Goal: Information Seeking & Learning: Find specific fact

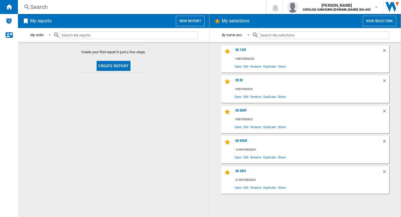
click at [161, 98] on md-content "Create your first report in just a few steps. Create report" at bounding box center [113, 129] width 191 height 175
click at [57, 7] on div "Search" at bounding box center [140, 7] width 221 height 8
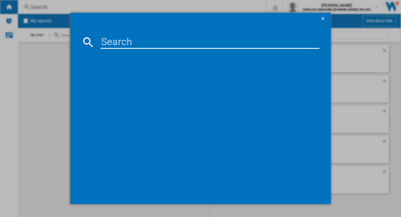
click at [129, 42] on input at bounding box center [209, 41] width 219 height 13
paste input "RS70F66K"
type input "RS70F66k"
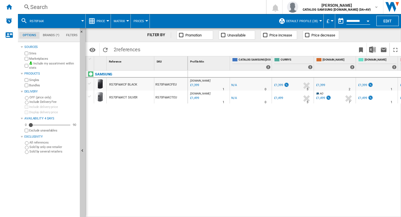
click at [130, 84] on div "RS70F66KCF BLACK" at bounding box center [123, 84] width 28 height 13
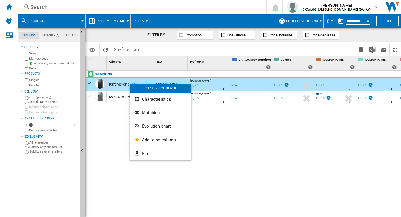
click at [354, 20] on div at bounding box center [200, 108] width 401 height 217
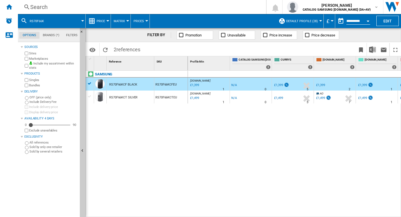
click at [366, 19] on button "Open calendar" at bounding box center [368, 20] width 10 height 10
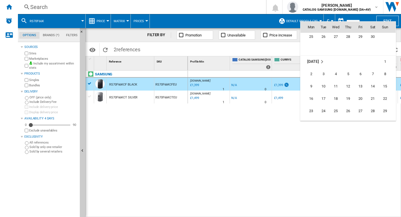
scroll to position [2082, 0]
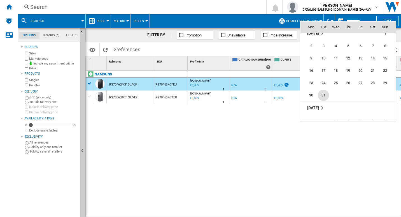
click at [325, 94] on span "31" at bounding box center [323, 95] width 11 height 11
type input "**********"
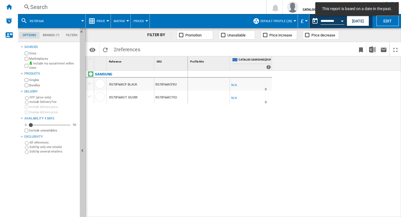
click at [342, 21] on div "Open calendar" at bounding box center [342, 20] width 3 height 1
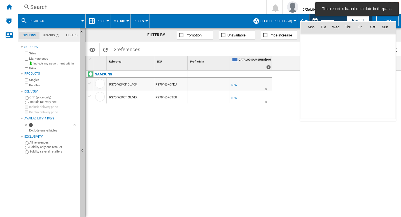
scroll to position [2076, 0]
click at [192, 134] on div at bounding box center [200, 108] width 401 height 217
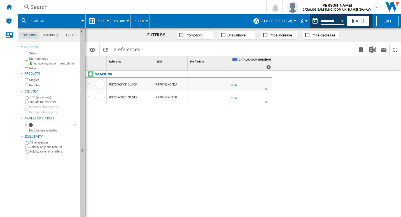
click at [130, 85] on div "RS70F66KCF BLACK" at bounding box center [123, 84] width 28 height 13
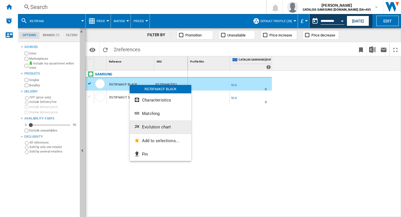
click at [157, 128] on span "Evolution chart" at bounding box center [156, 126] width 29 height 5
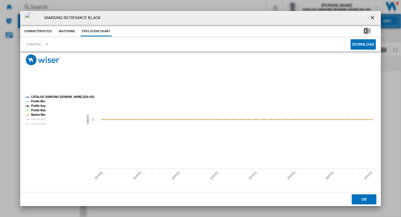
click at [377, 18] on button "Product popup" at bounding box center [372, 17] width 11 height 11
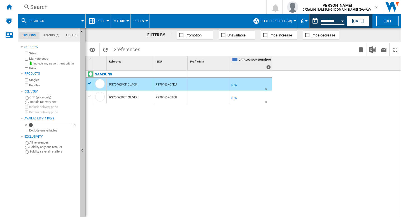
click at [244, 133] on div "-1.0 % -£1 % N/A 0 -1.0 % -£1" at bounding box center [294, 144] width 213 height 146
click at [67, 6] on div "Search" at bounding box center [140, 7] width 221 height 8
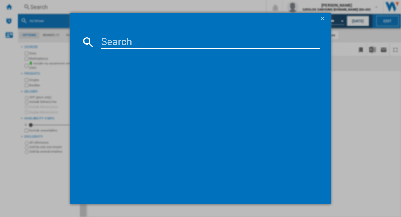
click at [112, 42] on input at bounding box center [209, 41] width 219 height 13
type input "RS68A884CB1"
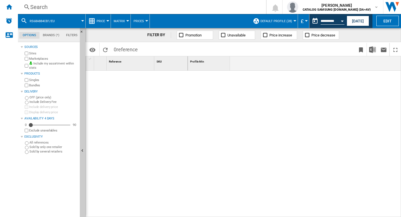
click at [36, 8] on div "Search" at bounding box center [140, 7] width 221 height 8
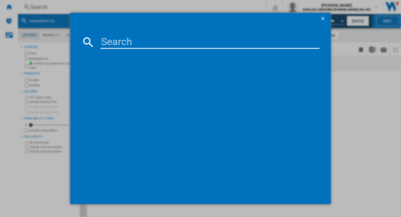
type input "RS68A884CB1/EU"
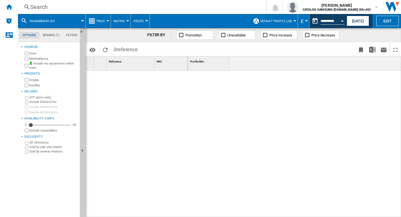
click at [52, 10] on div "Search" at bounding box center [140, 7] width 221 height 8
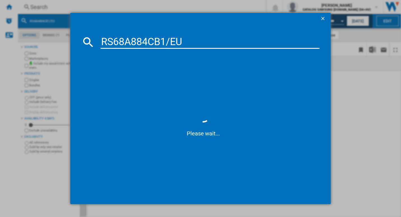
click at [191, 44] on input "RS68A884CB1/EU" at bounding box center [209, 41] width 219 height 13
type input "RS68A884CB1/EU"
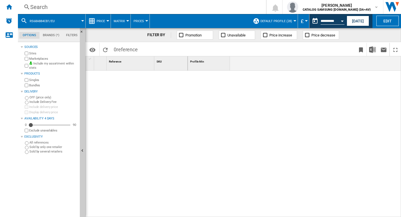
click at [162, 98] on div at bounding box center [137, 142] width 102 height 143
click at [46, 9] on div "Search" at bounding box center [140, 7] width 221 height 8
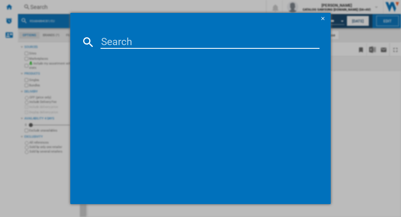
click at [115, 37] on input at bounding box center [209, 41] width 219 height 13
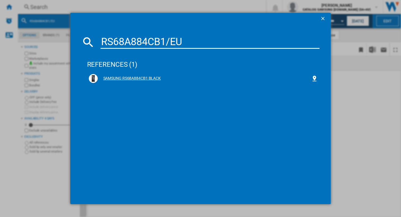
type input "RS68A884CB1/EU"
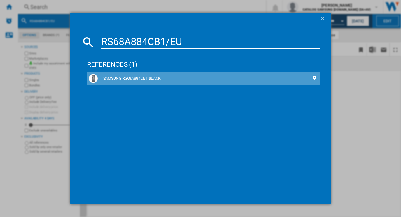
click at [131, 75] on div "SAMSUNG RS68A884CB1 BLACK" at bounding box center [203, 78] width 229 height 9
click at [133, 79] on div "SAMSUNG RS68A884CB1 BLACK" at bounding box center [205, 79] width 214 height 6
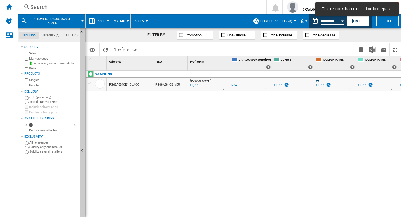
click at [124, 84] on div "RS68A884CB1 BLACK" at bounding box center [124, 84] width 30 height 13
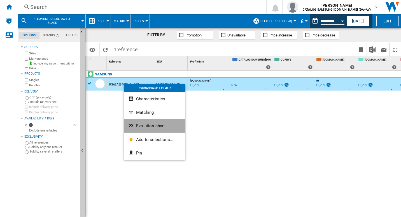
click at [154, 123] on span "Evolution chart" at bounding box center [150, 125] width 29 height 5
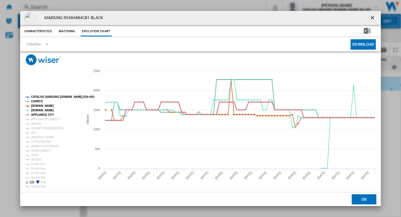
click at [41, 113] on tspan "APPLIANCE CITY" at bounding box center [42, 114] width 23 height 3
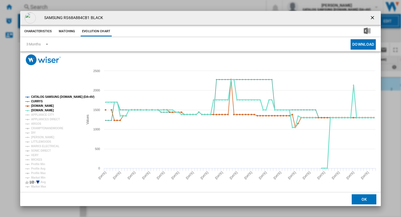
click at [37, 109] on tspan "[DOMAIN_NAME]" at bounding box center [42, 110] width 23 height 3
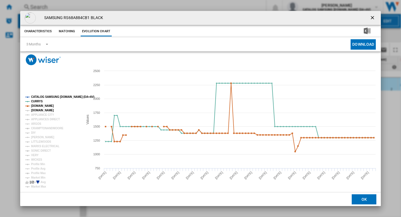
click at [39, 109] on tspan "[DOMAIN_NAME]" at bounding box center [42, 110] width 23 height 3
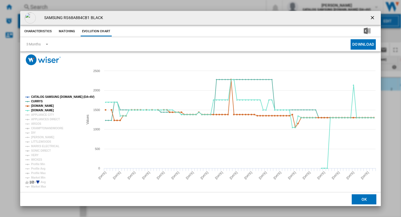
click at [41, 96] on tspan "CATALOG SAMSUNG [DOMAIN_NAME] (DA+AV)" at bounding box center [62, 96] width 63 height 3
click at [37, 105] on tspan "[DOMAIN_NAME]" at bounding box center [42, 105] width 23 height 3
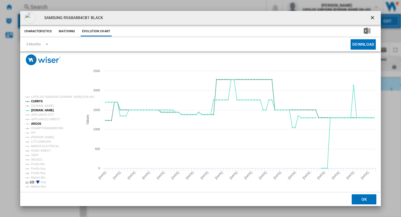
click at [35, 124] on tspan "ARGOS" at bounding box center [36, 123] width 10 height 3
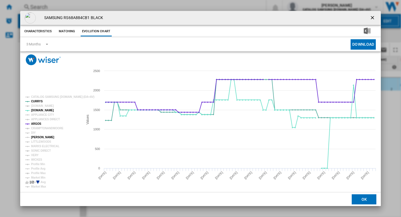
click at [35, 136] on tspan "[PERSON_NAME]" at bounding box center [42, 136] width 23 height 3
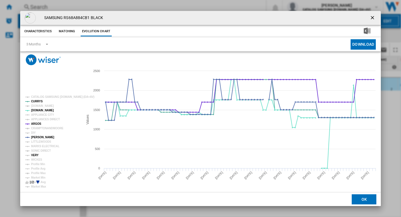
click at [37, 154] on tspan "VERY" at bounding box center [35, 154] width 8 height 3
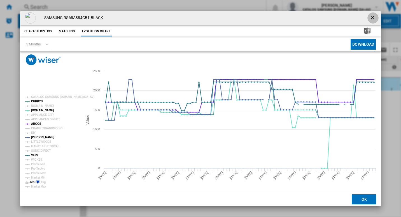
click at [373, 16] on ng-md-icon "getI18NText('BUTTONS.CLOSE_DIALOG')" at bounding box center [372, 18] width 7 height 7
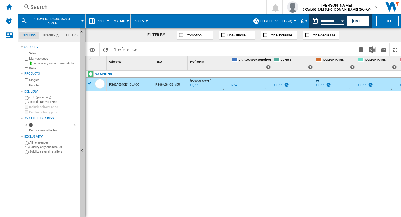
click at [117, 8] on div "Search" at bounding box center [140, 7] width 221 height 8
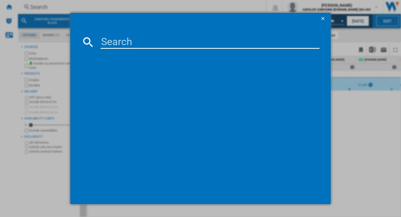
click at [121, 40] on input at bounding box center [209, 41] width 219 height 13
type input "RB34C632ESA"
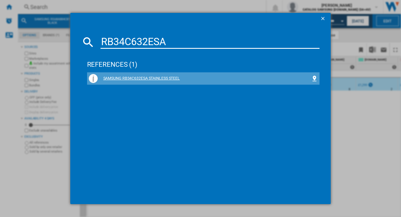
click at [111, 79] on div "SAMSUNG RB34C632ESA STAINLESS STEEL" at bounding box center [205, 79] width 214 height 6
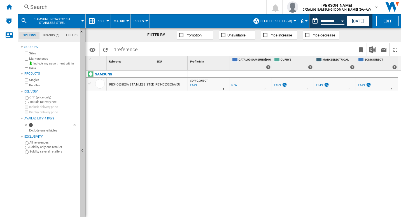
click at [132, 85] on div "RB34C632ESA STAINLESS STEEL" at bounding box center [132, 84] width 46 height 13
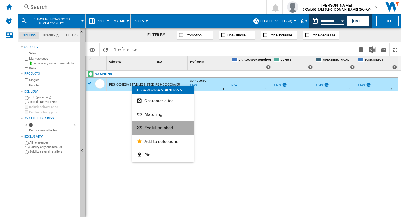
click at [150, 128] on span "Evolution chart" at bounding box center [158, 127] width 29 height 5
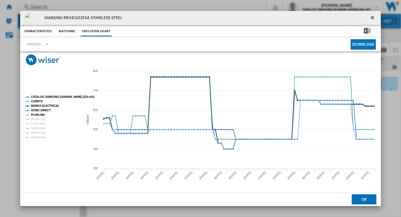
click at [41, 105] on tspan "MARKS ELECTRICAL" at bounding box center [45, 105] width 28 height 3
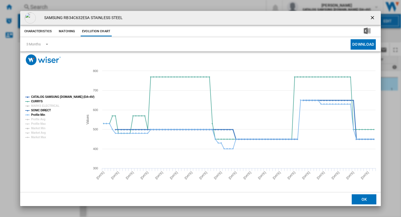
click at [41, 109] on tspan "SONIC DIRECT" at bounding box center [41, 110] width 20 height 3
click at [39, 115] on tspan "Profile Min" at bounding box center [38, 114] width 14 height 3
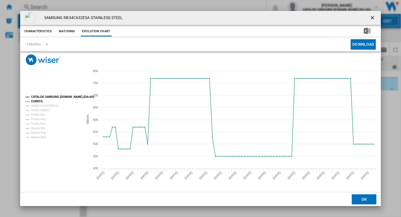
click at [37, 96] on tspan "CATALOG SAMSUNG [DOMAIN_NAME] (DA+AV)" at bounding box center [62, 96] width 63 height 3
click at [374, 15] on ng-md-icon "getI18NText('BUTTONS.CLOSE_DIALOG')" at bounding box center [372, 18] width 7 height 7
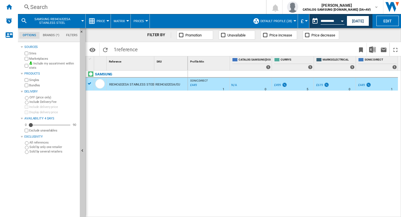
click at [121, 6] on div "Search" at bounding box center [140, 7] width 221 height 8
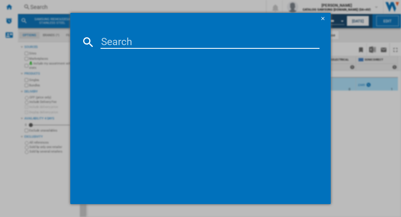
click at [142, 47] on input at bounding box center [209, 41] width 219 height 13
type input "RF50C532EB1/EU"
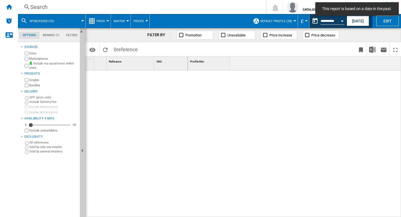
click at [70, 6] on div "Search" at bounding box center [140, 7] width 221 height 8
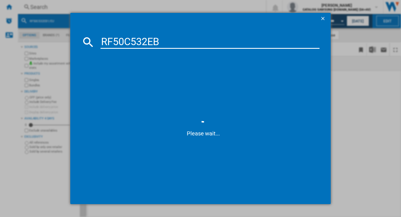
type input "RF50C532EB1"
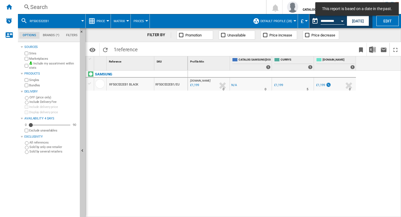
click at [116, 83] on div "RF50C532EB1 BLACK" at bounding box center [123, 84] width 29 height 13
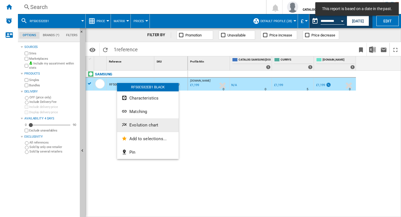
click at [151, 122] on button "Evolution chart" at bounding box center [148, 124] width 62 height 13
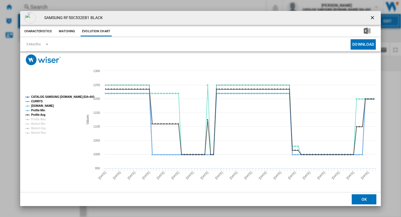
click at [37, 110] on tspan "Profile Min" at bounding box center [38, 110] width 14 height 3
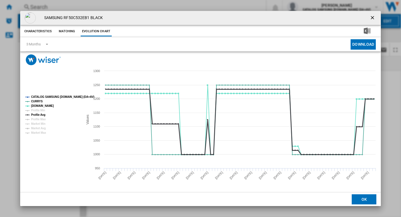
click at [37, 115] on tspan "Profile Avg" at bounding box center [38, 114] width 14 height 3
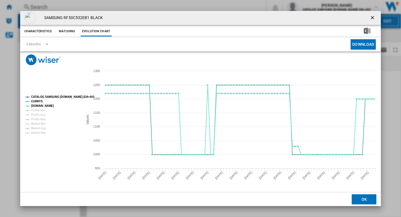
click at [50, 96] on tspan "CATALOG SAMSUNG [DOMAIN_NAME] (DA+AV)" at bounding box center [62, 96] width 63 height 3
click at [375, 15] on ng-md-icon "getI18NText('BUTTONS.CLOSE_DIALOG')" at bounding box center [372, 18] width 7 height 7
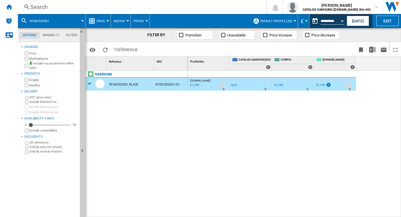
click at [217, 10] on div "Search" at bounding box center [140, 7] width 221 height 8
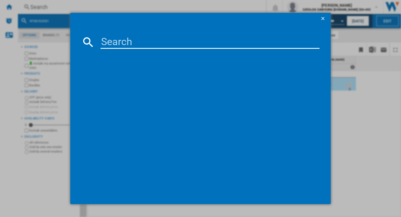
click at [192, 37] on input at bounding box center [209, 41] width 219 height 13
type input "RF65A9676AP"
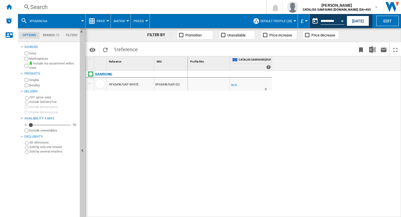
click at [105, 6] on div "Search" at bounding box center [140, 7] width 221 height 8
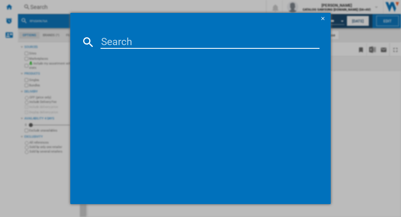
click at [126, 43] on input at bounding box center [209, 41] width 219 height 13
type input "RS64DG5303S9"
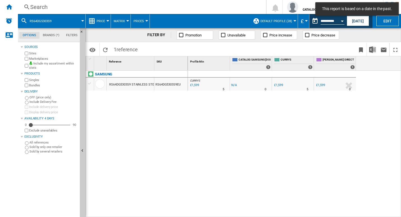
click at [140, 81] on div "RS64DG5303S9 STAINLESS STEEL" at bounding box center [133, 84] width 48 height 13
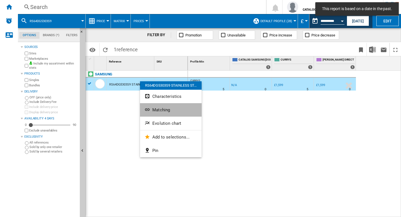
drag, startPoint x: 150, startPoint y: 107, endPoint x: 154, endPoint y: 109, distance: 4.4
click at [153, 109] on button "Matching" at bounding box center [171, 109] width 62 height 13
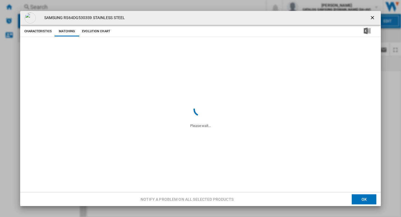
click at [369, 17] on md-toast "This report is based on a date in the past." at bounding box center [357, 9] width 88 height 18
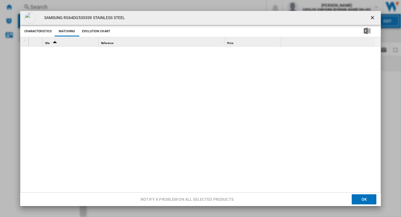
click at [94, 33] on button "Evolution chart" at bounding box center [96, 31] width 31 height 10
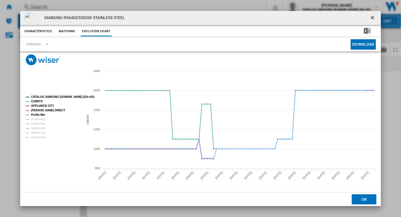
click at [43, 106] on tspan "APPLIANCE CITY" at bounding box center [42, 105] width 23 height 3
click at [43, 110] on tspan "[PERSON_NAME] DIRECT" at bounding box center [48, 110] width 34 height 3
click at [47, 97] on tspan "CATALOG SAMSUNG [DOMAIN_NAME] (DA+AV)" at bounding box center [62, 96] width 63 height 3
click at [40, 114] on tspan "Profile Min" at bounding box center [38, 114] width 14 height 3
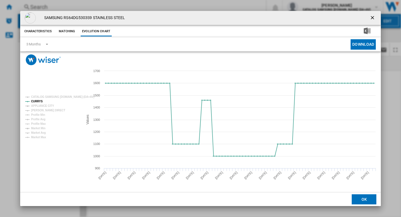
click at [370, 17] on ng-md-icon "getI18NText('BUTTONS.CLOSE_DIALOG')" at bounding box center [372, 18] width 7 height 7
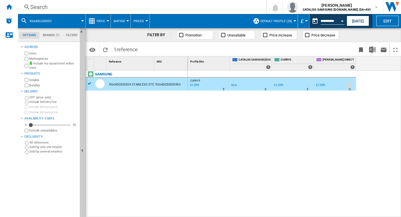
click at [129, 9] on div "Search" at bounding box center [140, 7] width 221 height 8
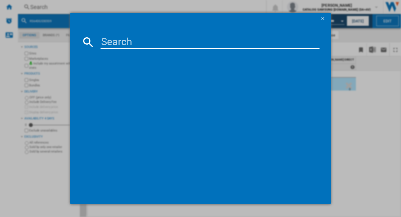
click at [122, 39] on input at bounding box center [209, 41] width 219 height 13
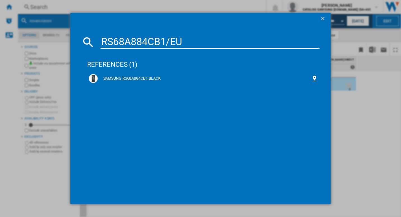
type input "RS68A884CB1/EU"
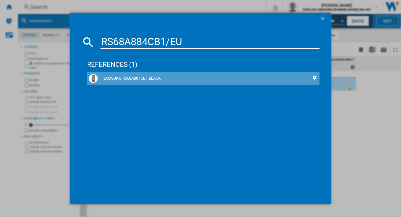
click at [139, 79] on div "SAMSUNG RS68A884CB1 BLACK" at bounding box center [205, 79] width 214 height 6
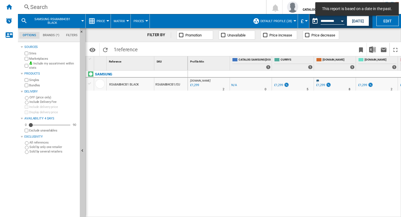
click at [131, 85] on div "RS68A884CB1 BLACK" at bounding box center [124, 84] width 30 height 13
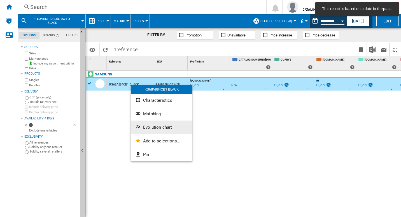
click at [147, 128] on span "Evolution chart" at bounding box center [157, 127] width 29 height 5
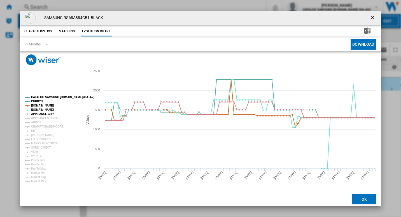
click at [34, 96] on tspan "CATALOG SAMSUNG [DOMAIN_NAME] (DA+AV)" at bounding box center [62, 96] width 63 height 3
click at [37, 105] on tspan "[DOMAIN_NAME]" at bounding box center [42, 105] width 23 height 3
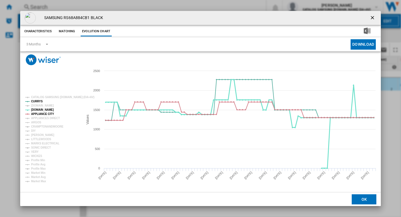
click at [37, 109] on tspan "[DOMAIN_NAME]" at bounding box center [42, 109] width 23 height 3
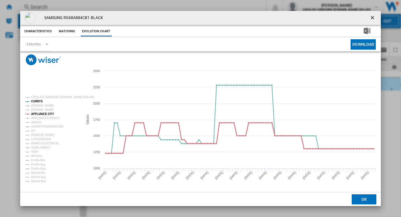
click at [37, 113] on tspan "APPLIANCE CITY" at bounding box center [42, 113] width 23 height 3
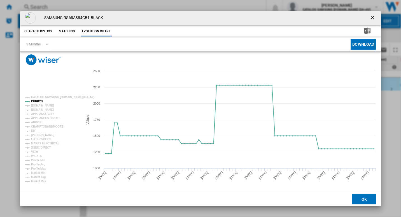
click at [377, 18] on button "Product popup" at bounding box center [372, 17] width 11 height 11
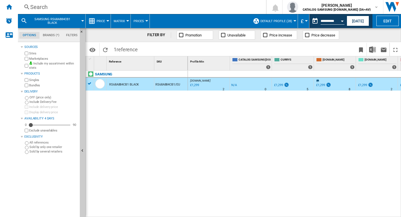
click at [149, 7] on div "Search" at bounding box center [140, 7] width 221 height 8
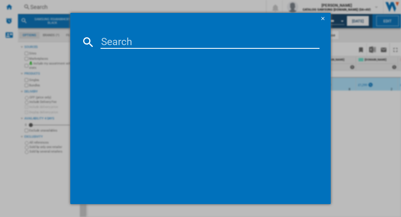
click at [154, 43] on input at bounding box center [209, 41] width 219 height 13
type input "RF65A967EB1/EU"
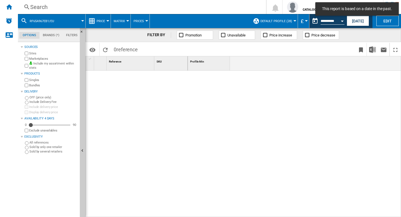
click at [105, 3] on div "Search" at bounding box center [140, 7] width 221 height 8
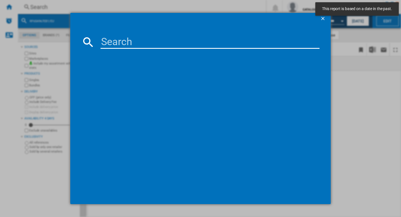
click at [109, 42] on input at bounding box center [209, 41] width 219 height 13
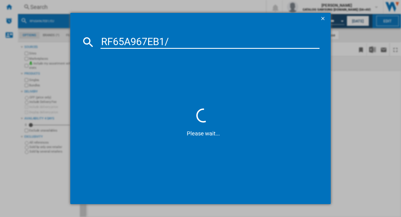
type input "RF65A967EB1"
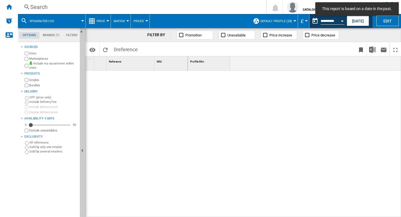
click at [196, 112] on div at bounding box center [294, 144] width 213 height 146
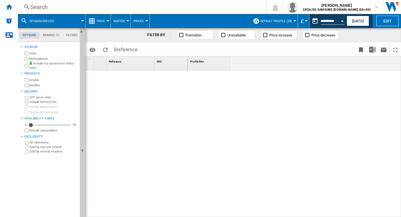
click at [70, 10] on div "Search" at bounding box center [140, 7] width 221 height 8
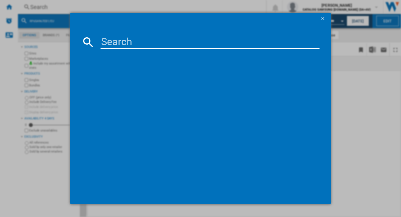
click at [111, 40] on input at bounding box center [209, 41] width 219 height 13
paste input "RF65A967EB1/EU"
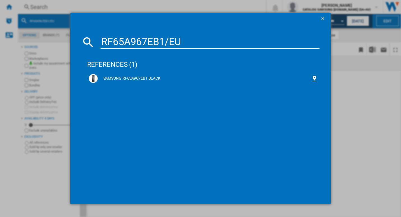
type input "RF65A967EB1/EU"
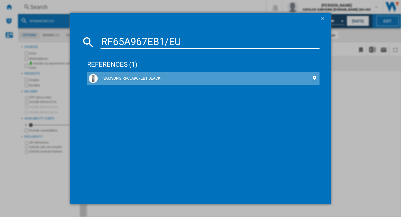
click at [146, 77] on div "SAMSUNG RF65A967EB1 BLACK" at bounding box center [205, 79] width 214 height 6
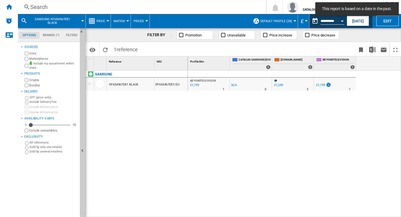
click at [125, 80] on div "RF65A967EB1 BLACK" at bounding box center [123, 84] width 29 height 13
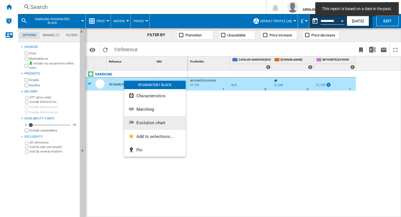
click at [154, 124] on span "Evolution chart" at bounding box center [150, 122] width 29 height 5
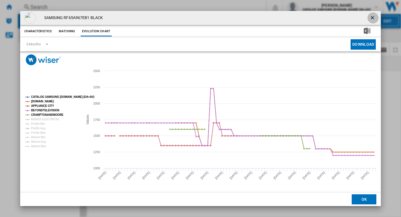
click at [371, 17] on ng-md-icon "getI18NText('BUTTONS.CLOSE_DIALOG')" at bounding box center [372, 18] width 7 height 7
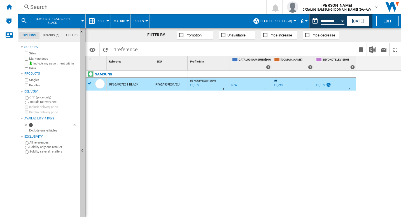
click at [213, 133] on div "BEYONDTELEVISION : -1.0 % £1,199 % N/A 1 BEYONDTELEVISION : -1.0 % -£1 % N/A 0" at bounding box center [294, 144] width 213 height 146
click at [76, 7] on div "Search" at bounding box center [140, 7] width 221 height 8
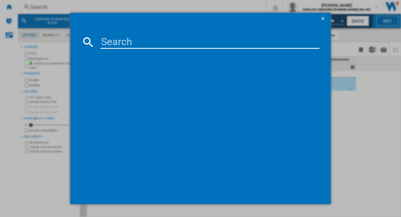
click at [114, 43] on input at bounding box center [209, 41] width 219 height 13
type input "RF65DB970E22"
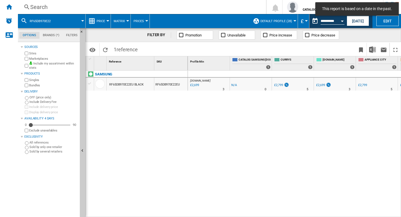
click at [134, 81] on div "RF65DB970E22EU BLACK" at bounding box center [126, 84] width 34 height 13
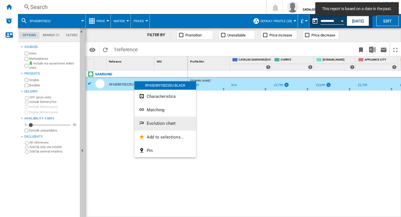
click at [162, 119] on button "Evolution chart" at bounding box center [165, 122] width 62 height 13
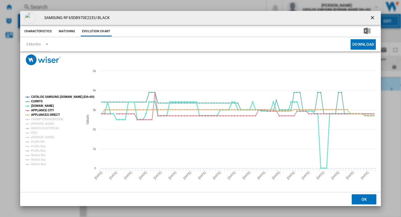
click at [37, 105] on tspan "[DOMAIN_NAME]" at bounding box center [42, 105] width 23 height 3
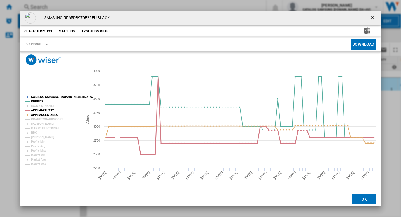
click at [39, 109] on tspan "APPLIANCE CITY" at bounding box center [42, 110] width 23 height 3
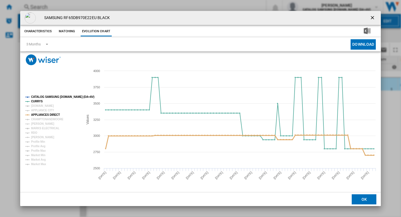
click at [41, 114] on tspan "APPLIANCES DIRECT" at bounding box center [45, 114] width 29 height 3
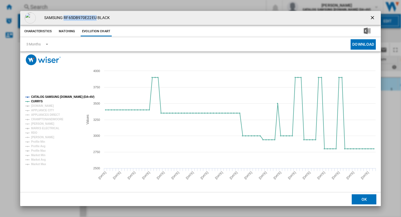
drag, startPoint x: 97, startPoint y: 19, endPoint x: 64, endPoint y: 19, distance: 33.3
click at [64, 19] on h4 "SAMSUNG RF65DB970E22EU BLACK" at bounding box center [75, 18] width 69 height 6
copy h4 "RF65DB970E22EU"
click at [374, 16] on ng-md-icon "getI18NText('BUTTONS.CLOSE_DIALOG')" at bounding box center [372, 18] width 7 height 7
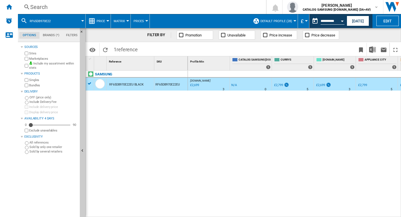
click at [89, 6] on div "Search" at bounding box center [140, 7] width 221 height 8
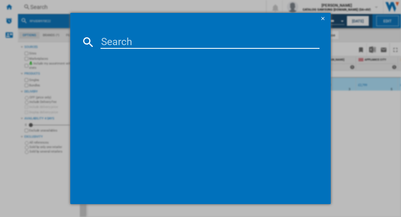
click at [138, 48] on input at bounding box center [209, 41] width 219 height 13
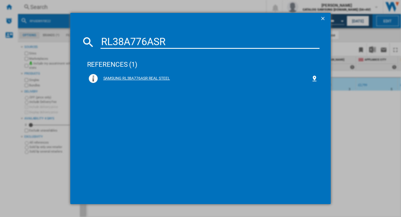
type input "RL38A776ASR"
click at [142, 80] on div "SAMSUNG RL38A776ASR REAL STEEL" at bounding box center [205, 79] width 214 height 6
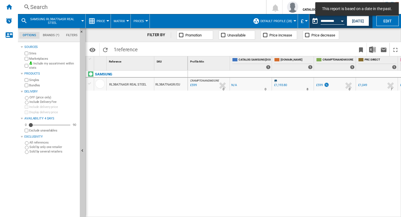
click at [132, 85] on div "RL38A776ASR REAL STEEL" at bounding box center [127, 84] width 37 height 13
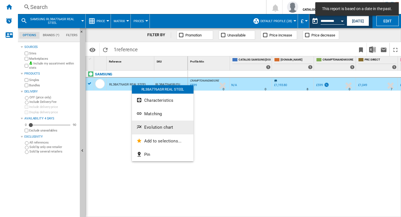
click at [158, 123] on button "Evolution chart" at bounding box center [163, 126] width 62 height 13
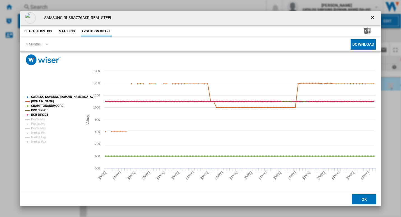
click at [44, 104] on tspan "CRAMPTONANDMOORE" at bounding box center [47, 105] width 32 height 3
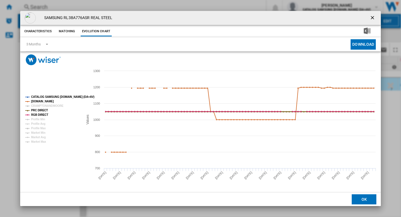
click at [43, 109] on tspan "PRC DIRECT" at bounding box center [39, 110] width 17 height 3
click at [42, 114] on tspan "RGB DIRECT" at bounding box center [39, 114] width 17 height 3
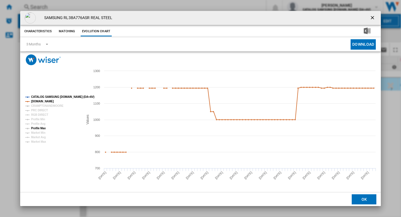
click at [40, 129] on tspan "Profile Max" at bounding box center [38, 127] width 15 height 3
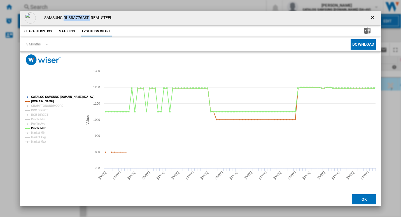
drag, startPoint x: 89, startPoint y: 17, endPoint x: 64, endPoint y: 18, distance: 25.2
click at [64, 18] on h4 "SAMSUNG RL38A776ASR REAL STEEL" at bounding box center [76, 18] width 71 height 6
copy h4 "RL38A776ASR"
